Goal: Find contact information: Find contact information

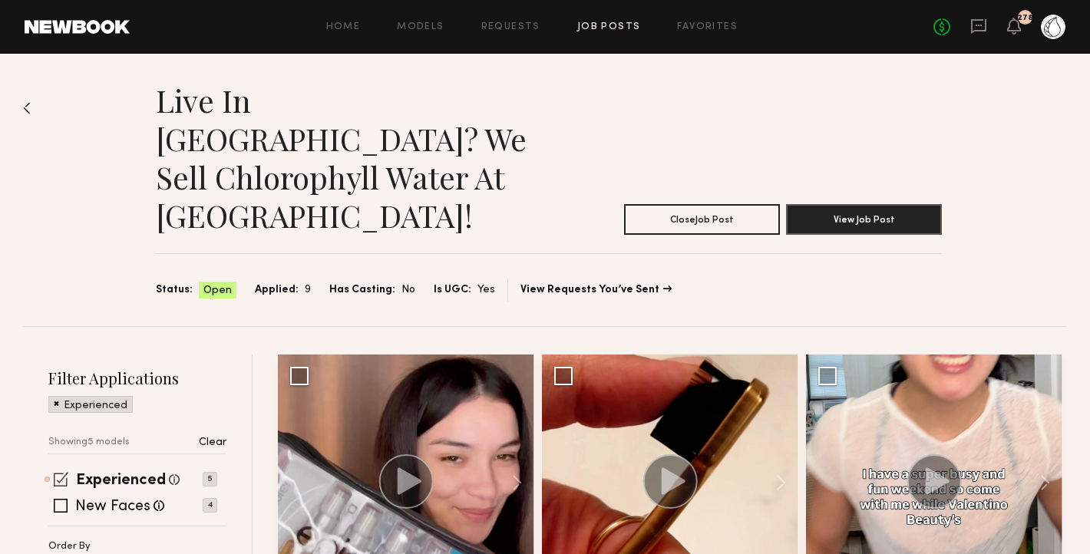
click at [61, 472] on span at bounding box center [61, 479] width 15 height 15
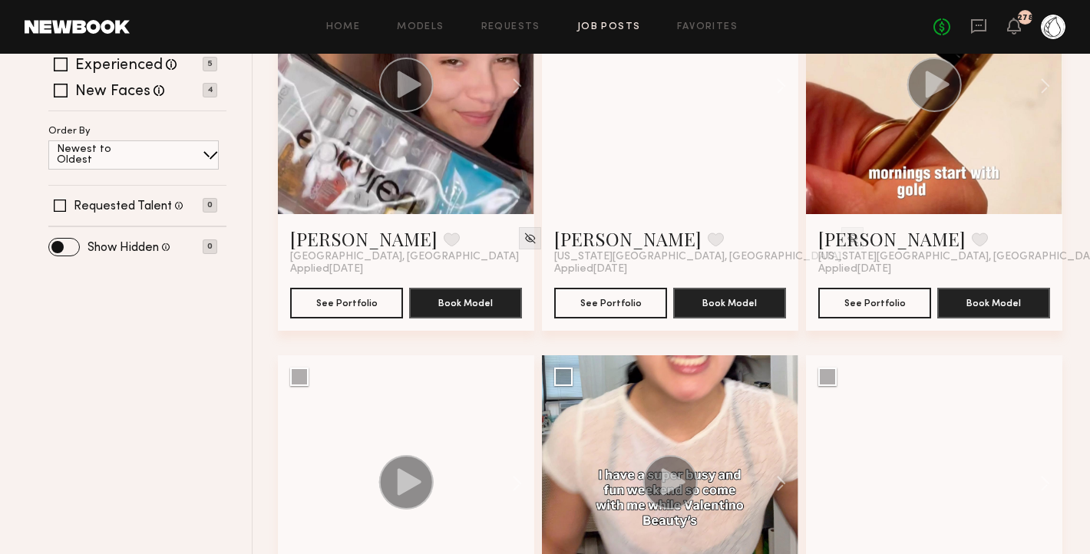
scroll to position [358, 0]
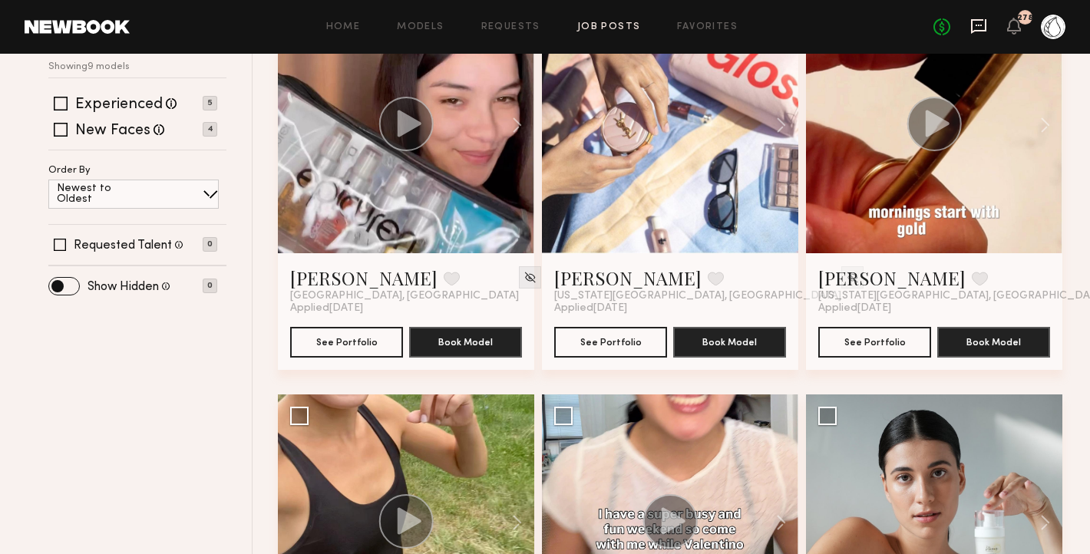
click at [986, 28] on icon at bounding box center [978, 26] width 15 height 15
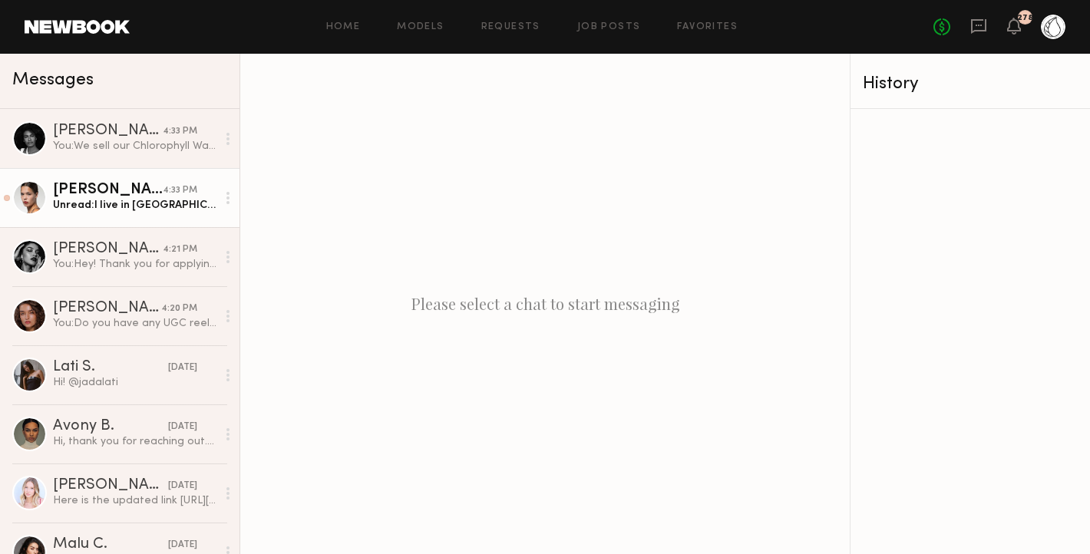
click at [115, 194] on div "[PERSON_NAME]" at bounding box center [108, 190] width 110 height 15
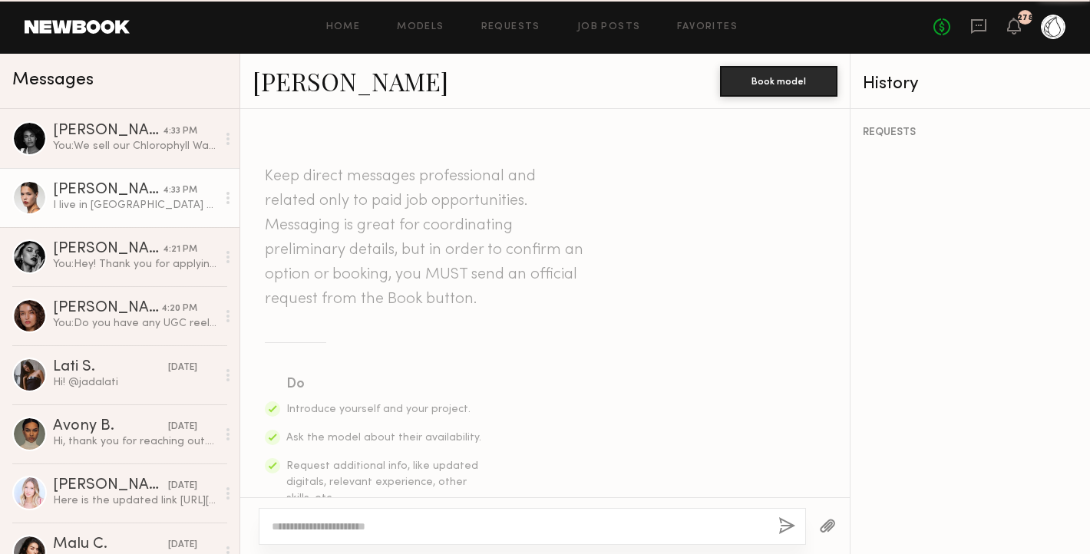
scroll to position [477, 0]
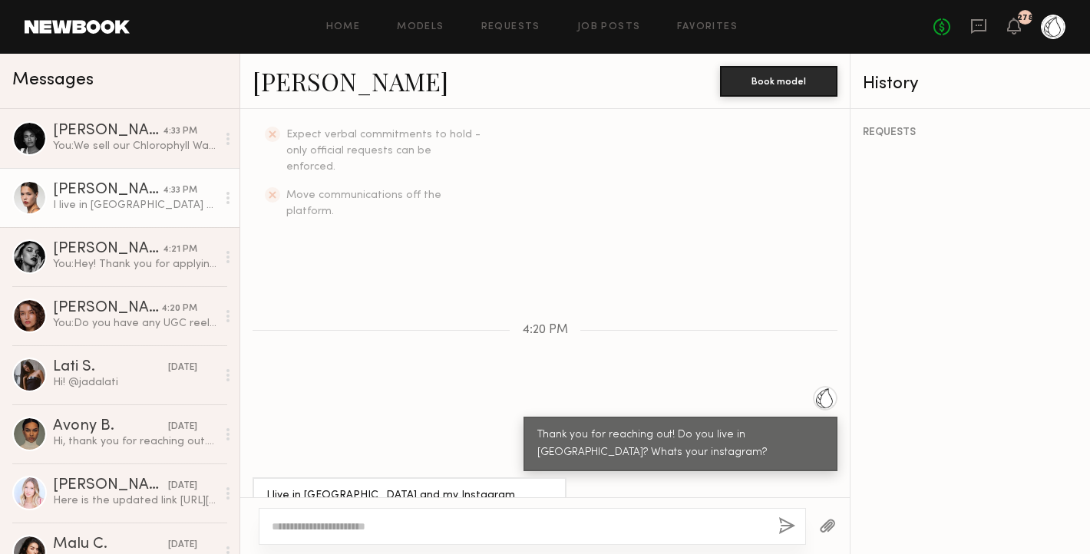
click at [501, 488] on div "I live in [GEOGRAPHIC_DATA] and my Instagram handle is @annagreenee :)" at bounding box center [409, 505] width 286 height 35
copy div "annagreenee"
